Goal: Check status: Check status

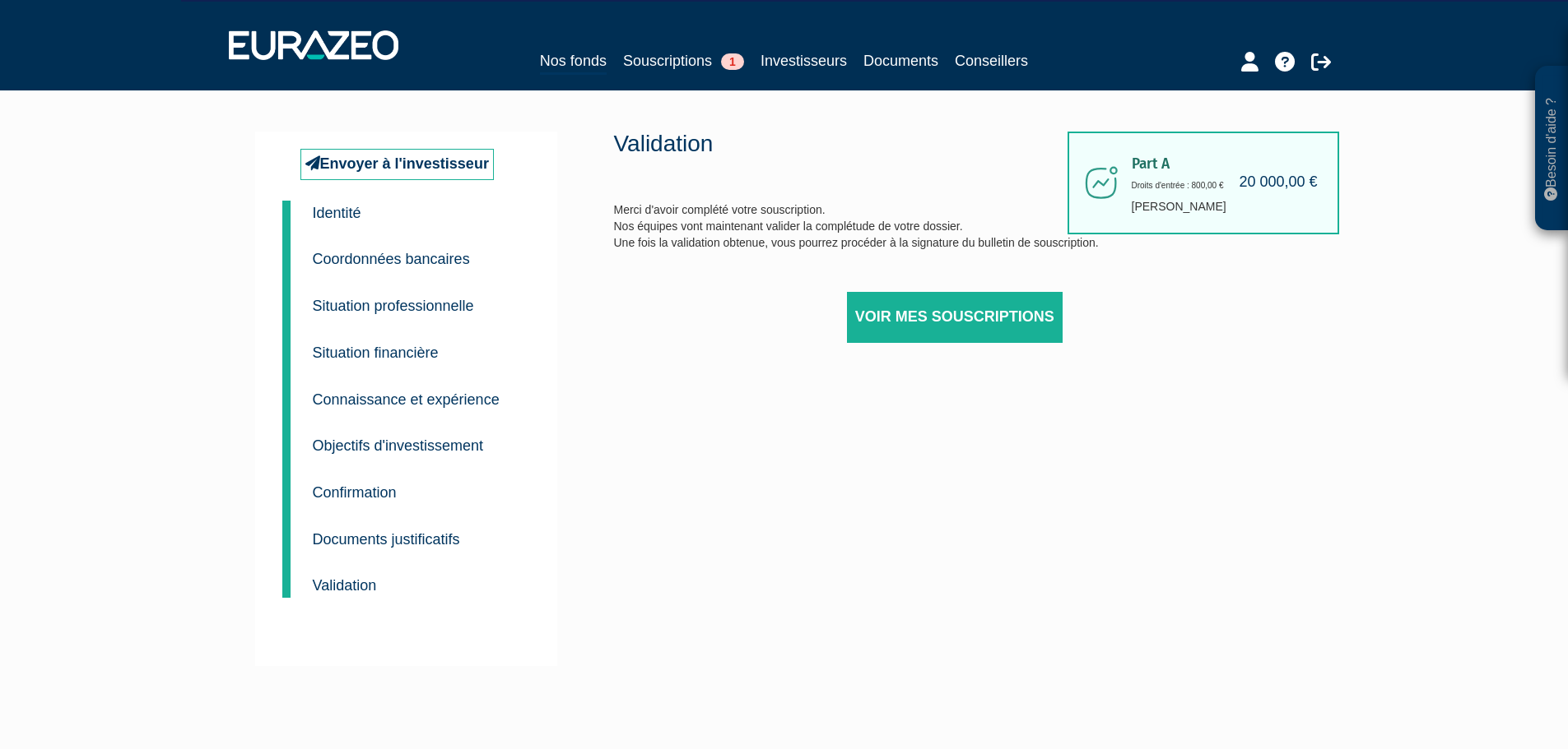
click at [372, 305] on small "Situation professionnelle" at bounding box center [393, 305] width 161 height 16
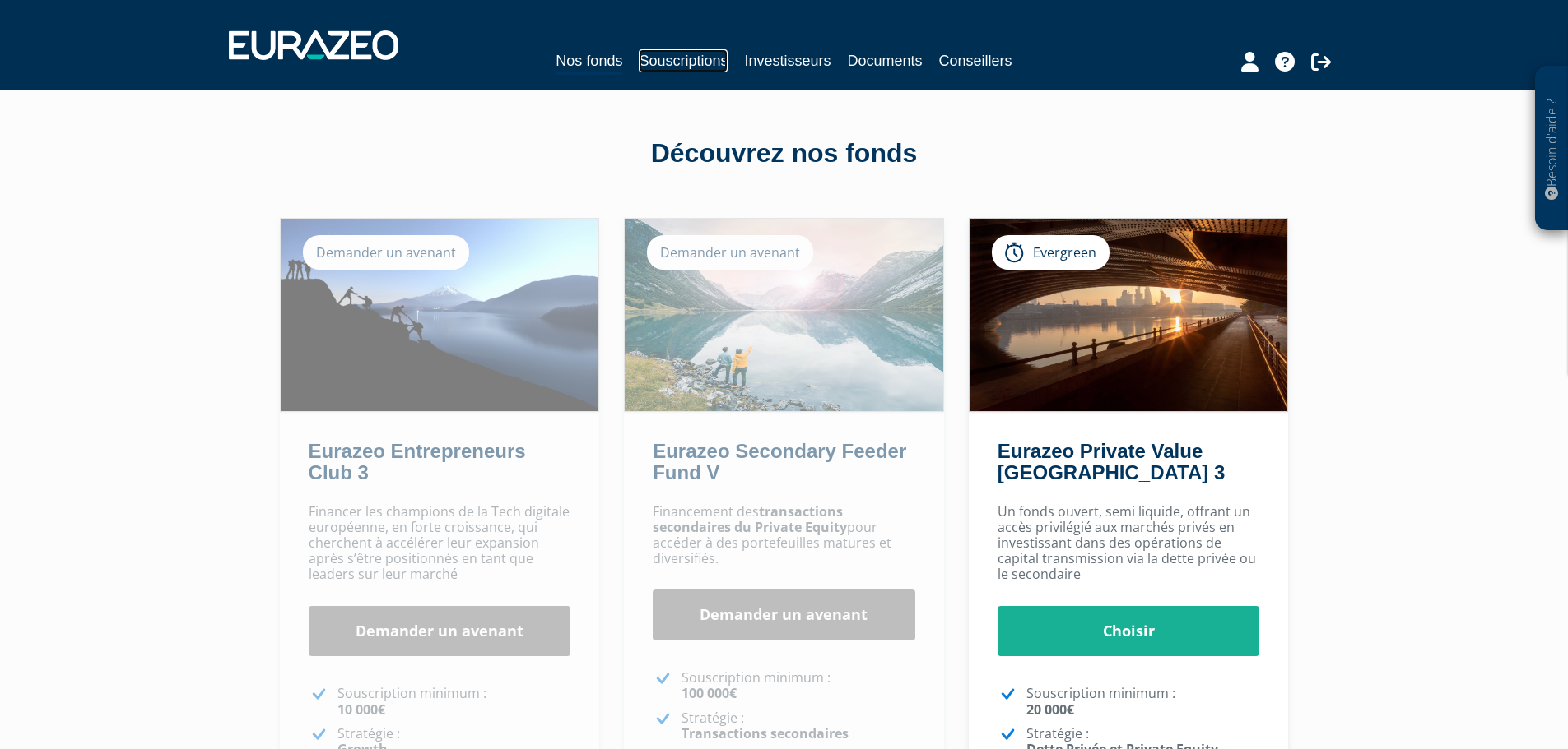
click at [695, 60] on link "Souscriptions" at bounding box center [682, 60] width 89 height 23
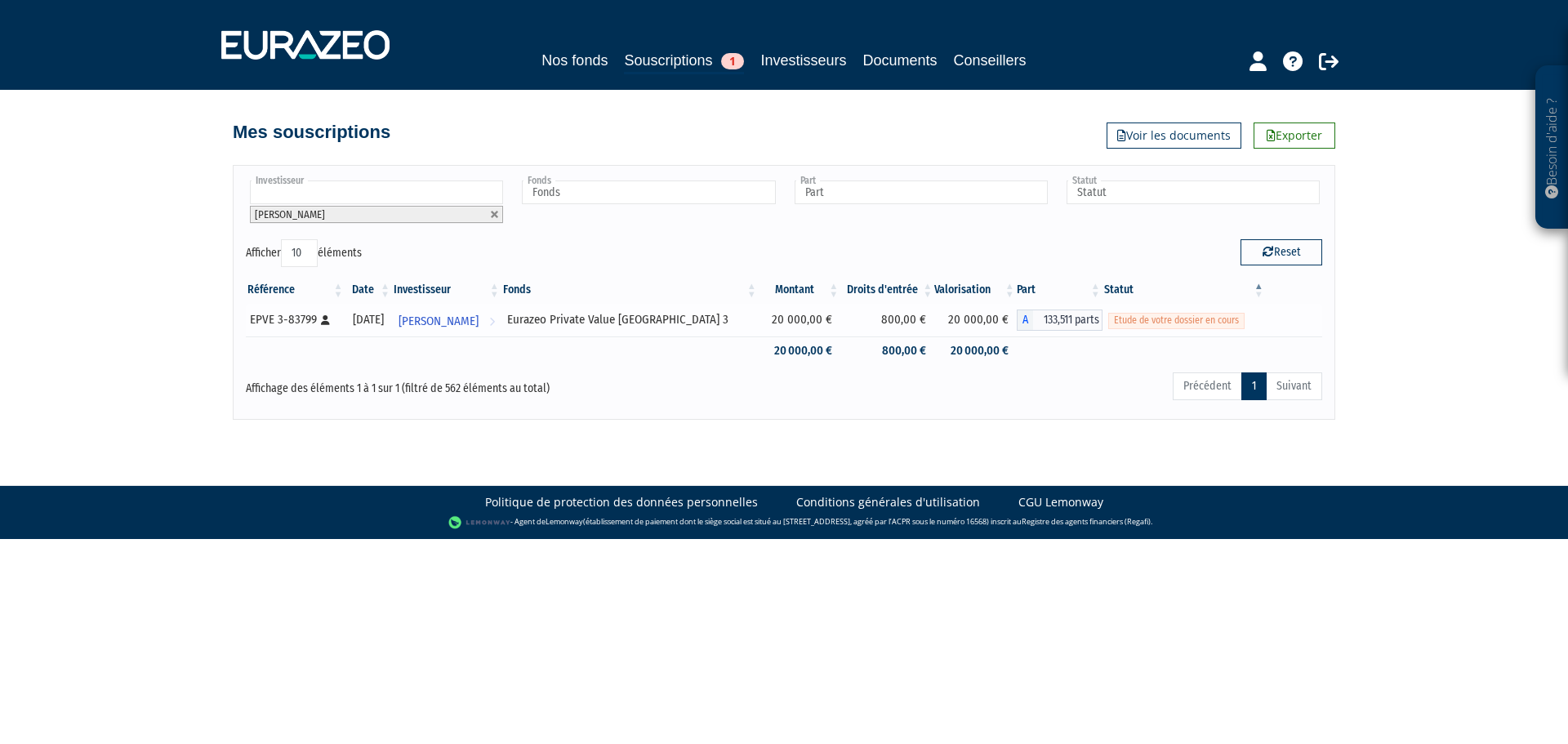
click at [1199, 322] on span "Etude de votre dossier en cours" at bounding box center [1176, 320] width 136 height 15
click at [1245, 324] on div "Etude de votre dossier en cours" at bounding box center [1184, 320] width 151 height 17
